Goal: Task Accomplishment & Management: Use online tool/utility

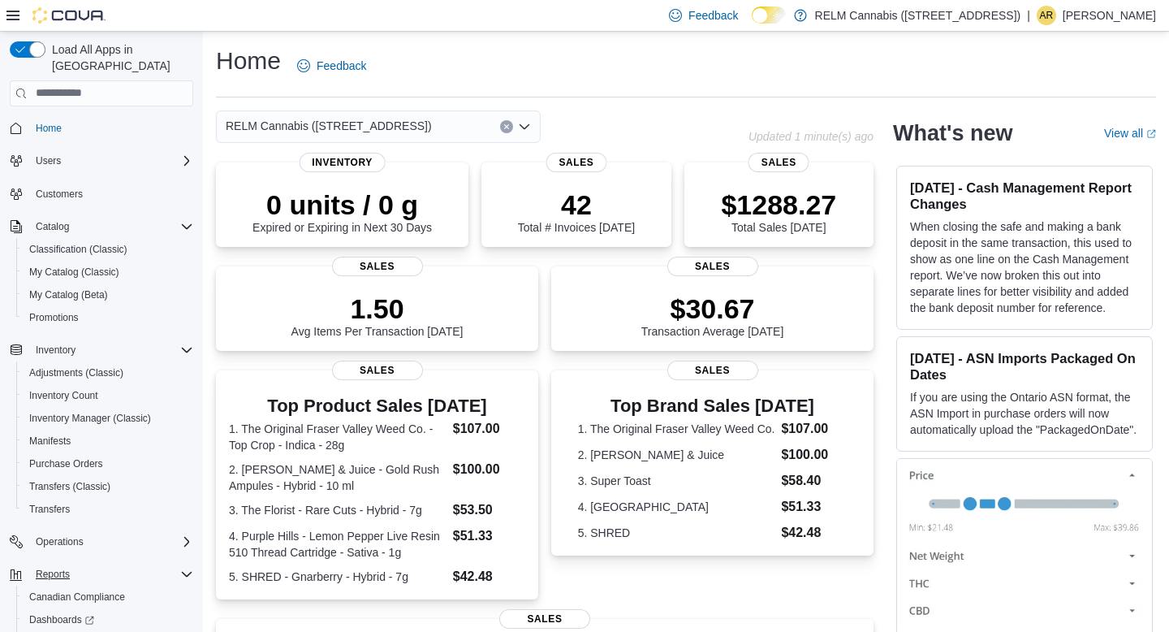
scroll to position [80, 0]
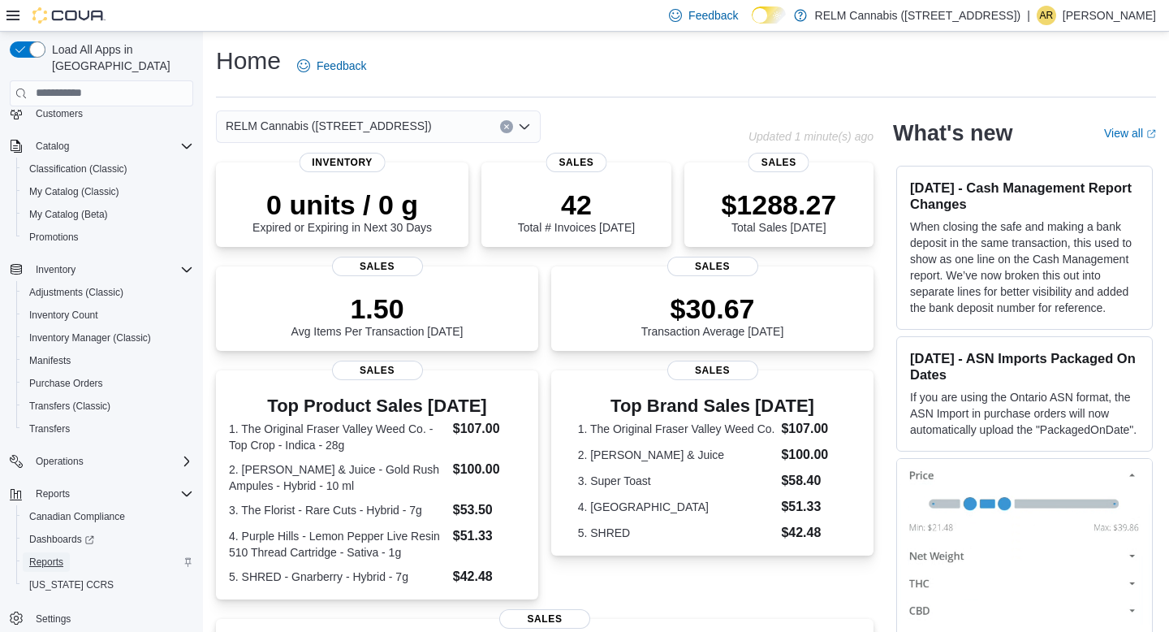
click at [55, 555] on span "Reports" at bounding box center [46, 561] width 34 height 13
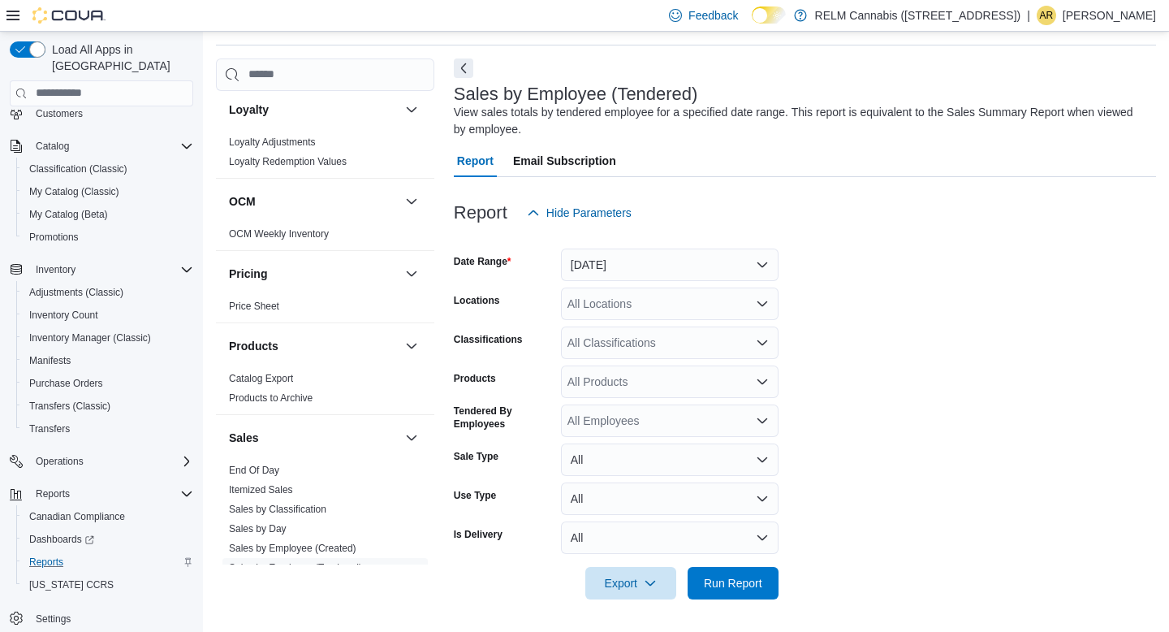
scroll to position [1013, 0]
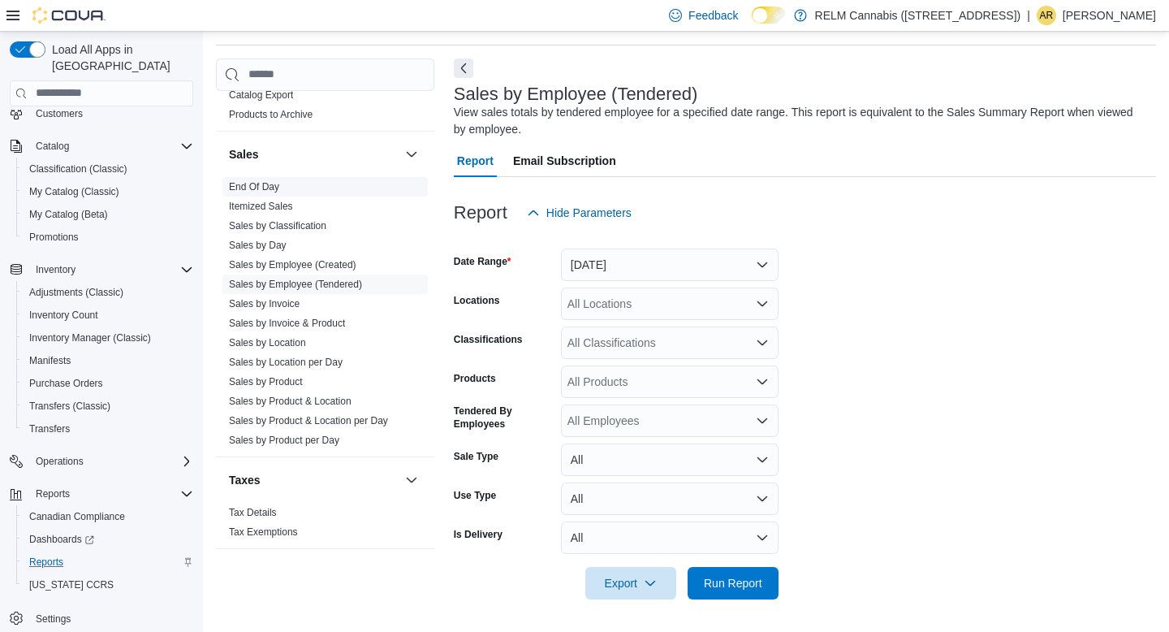
click at [274, 179] on span "End Of Day" at bounding box center [324, 186] width 205 height 19
click at [285, 188] on span "End Of Day" at bounding box center [324, 186] width 205 height 19
click at [237, 181] on link "End Of Day" at bounding box center [254, 186] width 50 height 11
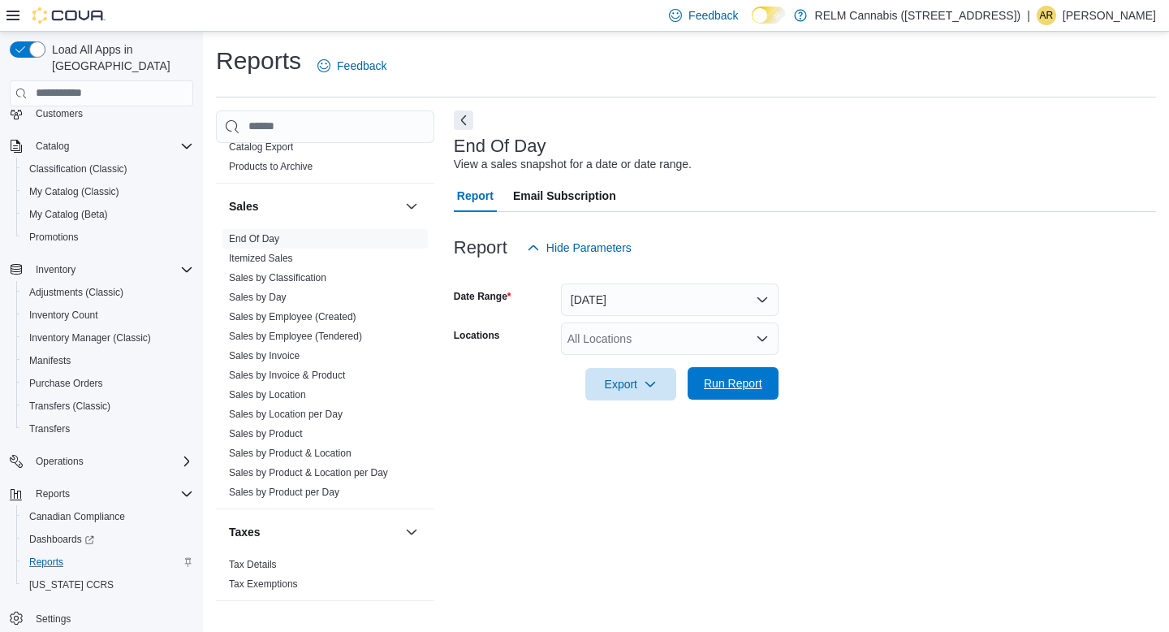
click at [736, 392] on span "Run Report" at bounding box center [732, 383] width 71 height 32
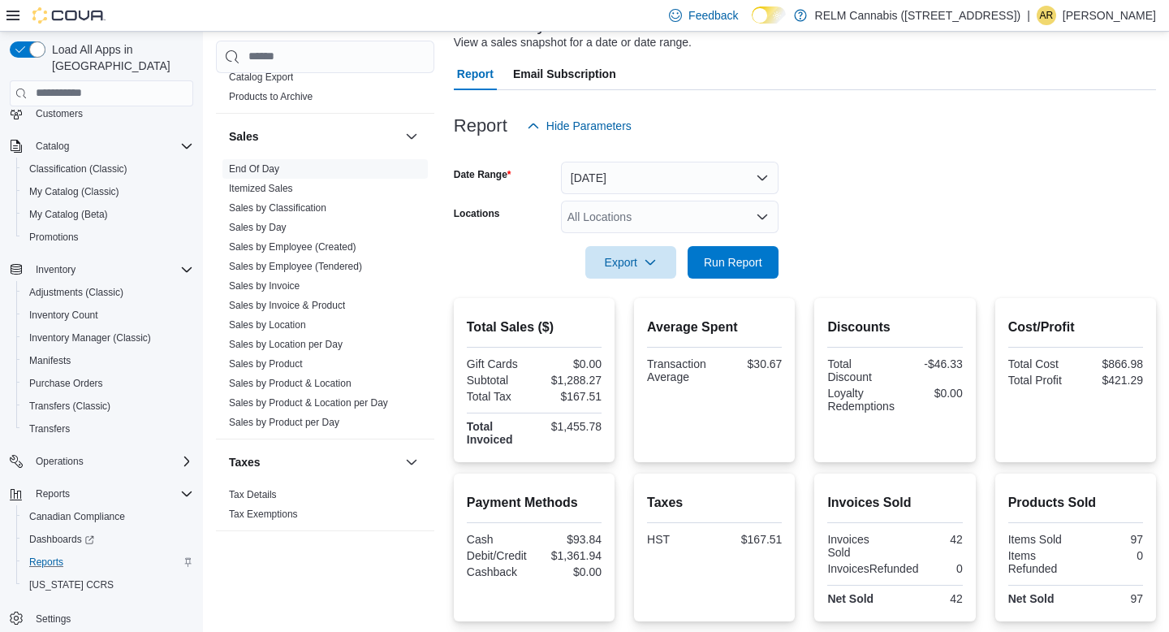
scroll to position [266, 0]
